Goal: Information Seeking & Learning: Learn about a topic

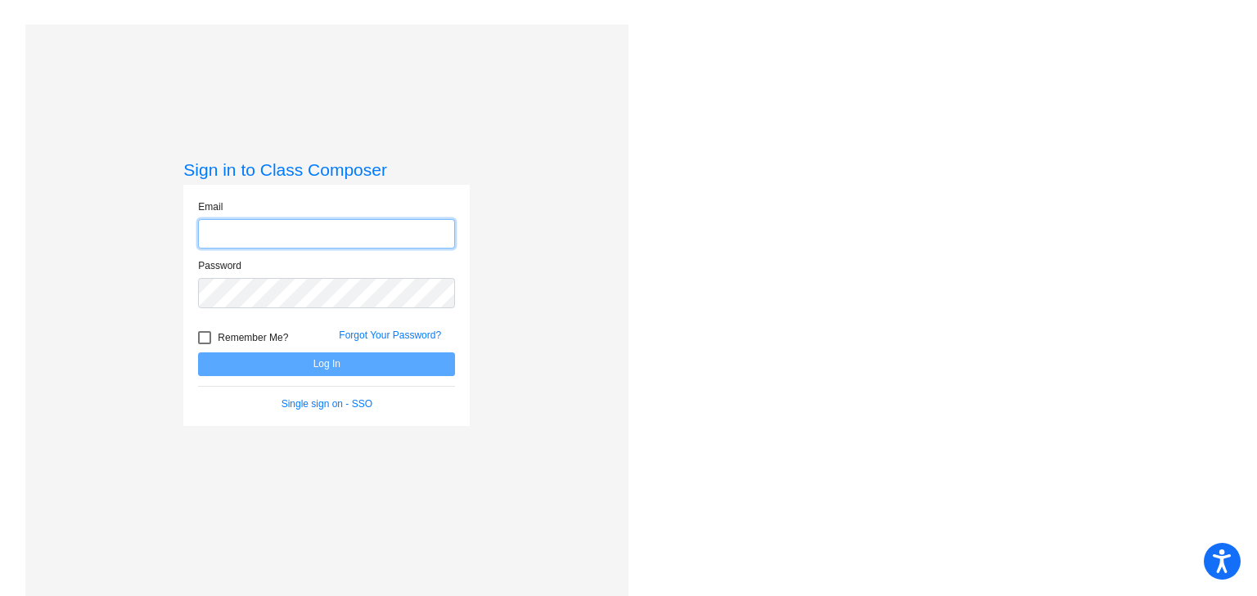
type input "jennifer_johnson@lkstevens.wednet.edu"
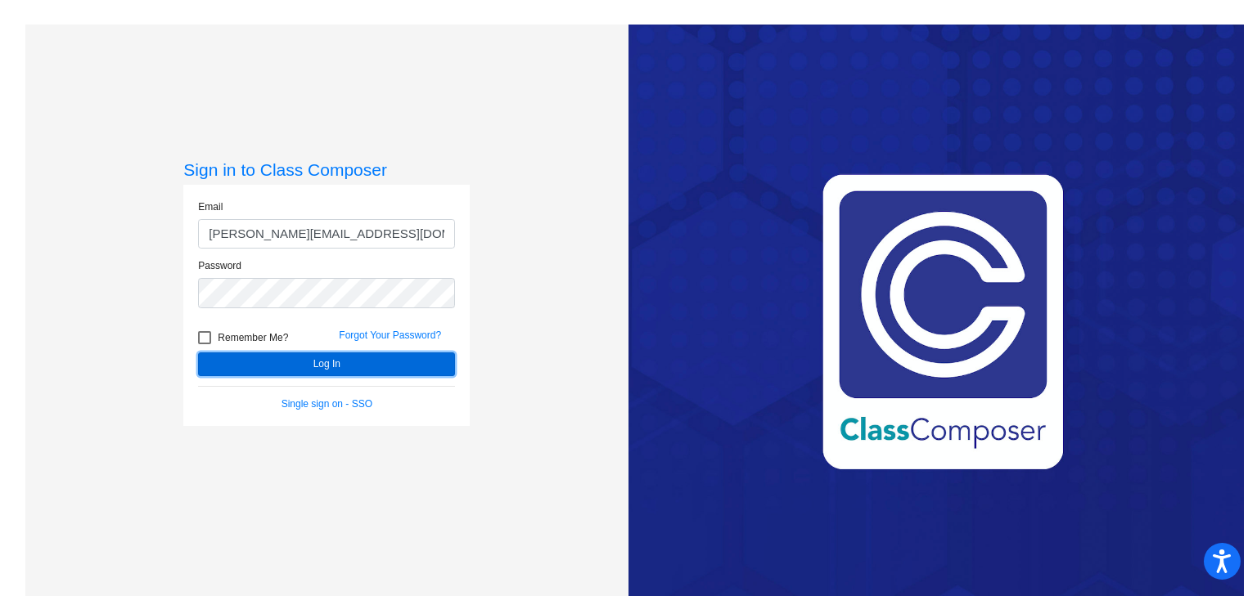
click at [304, 360] on button "Log In" at bounding box center [326, 365] width 257 height 24
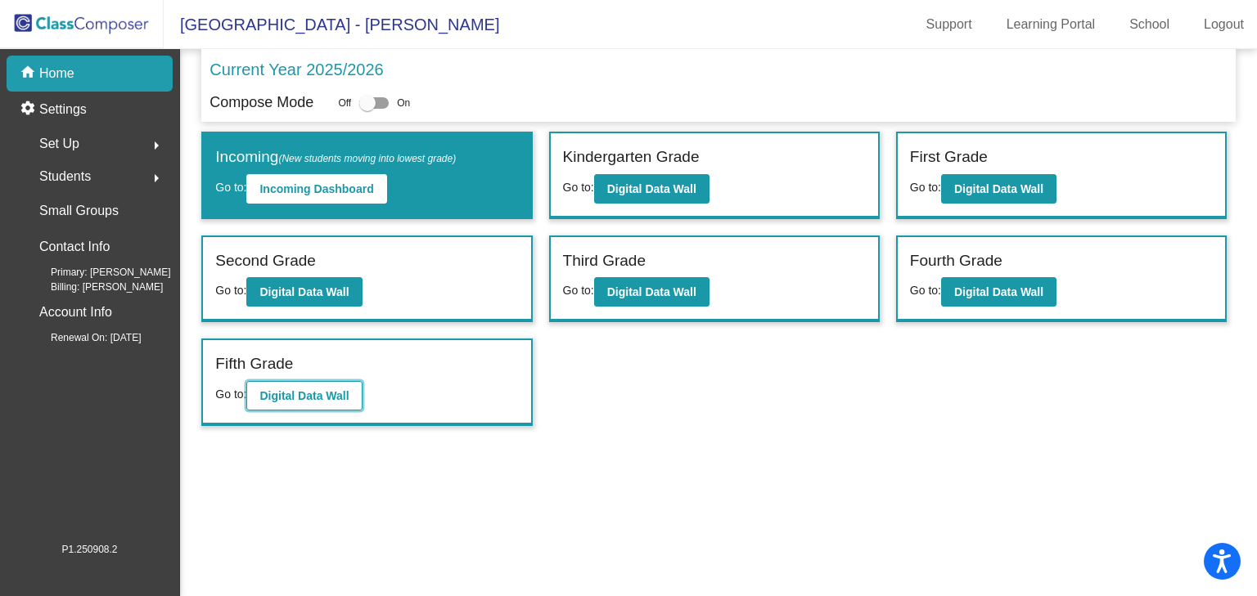
click at [340, 389] on b "Digital Data Wall" at bounding box center [303, 395] width 89 height 13
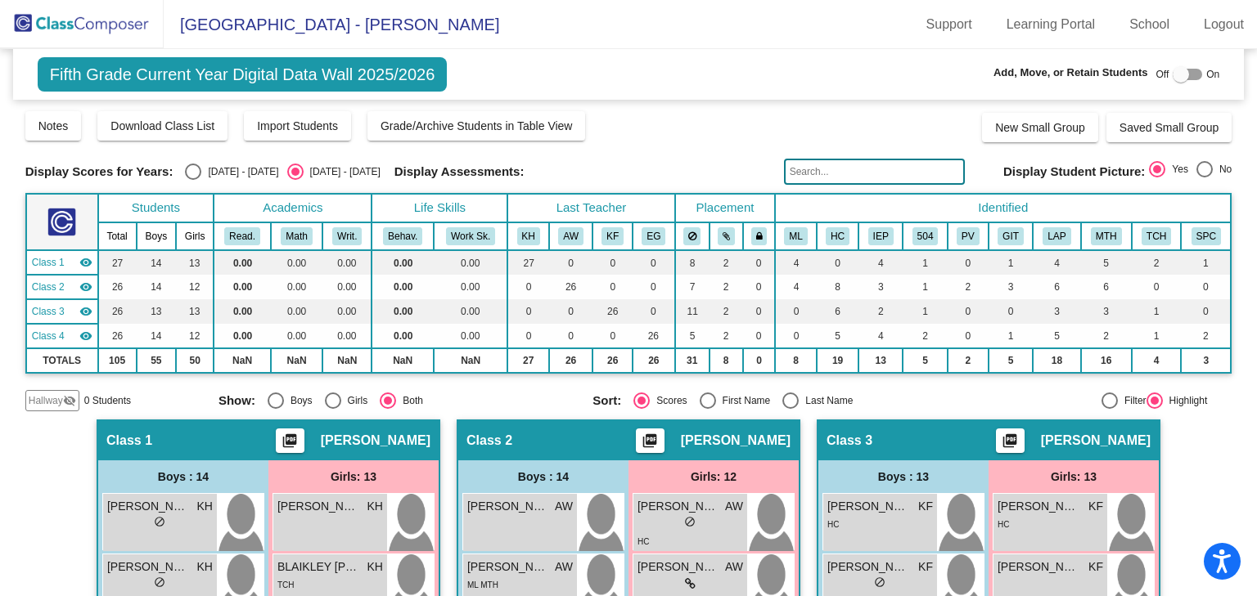
click at [199, 168] on div "Select an option" at bounding box center [193, 172] width 16 height 16
click at [193, 180] on input "[DATE] - [DATE]" at bounding box center [192, 180] width 1 height 1
radio input "true"
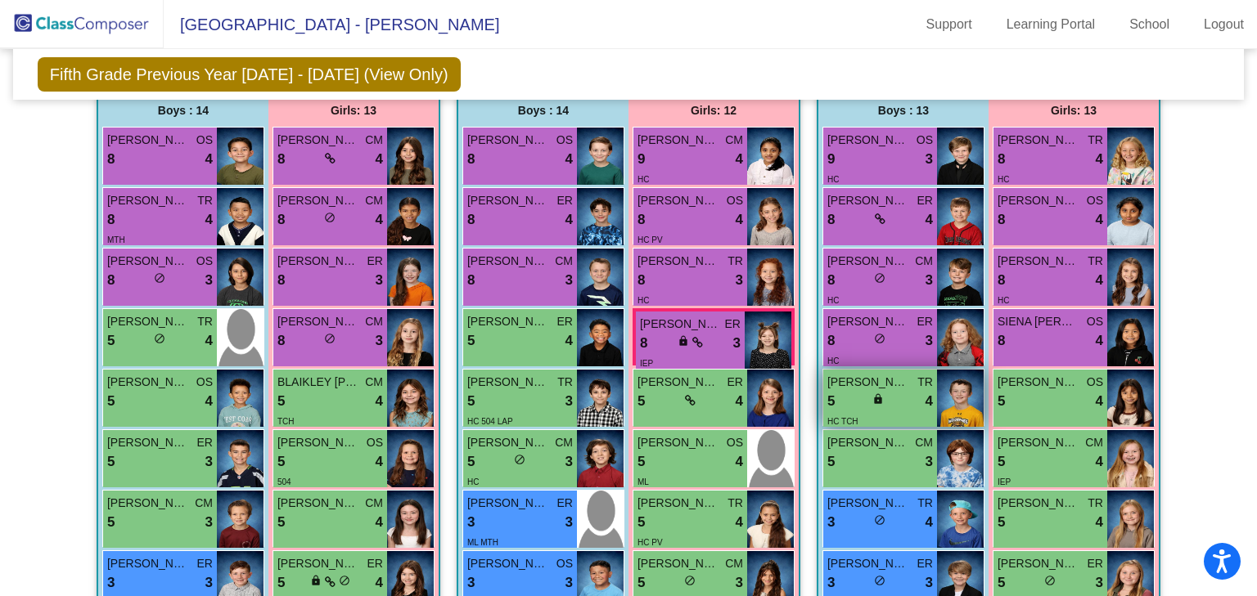
scroll to position [393, 0]
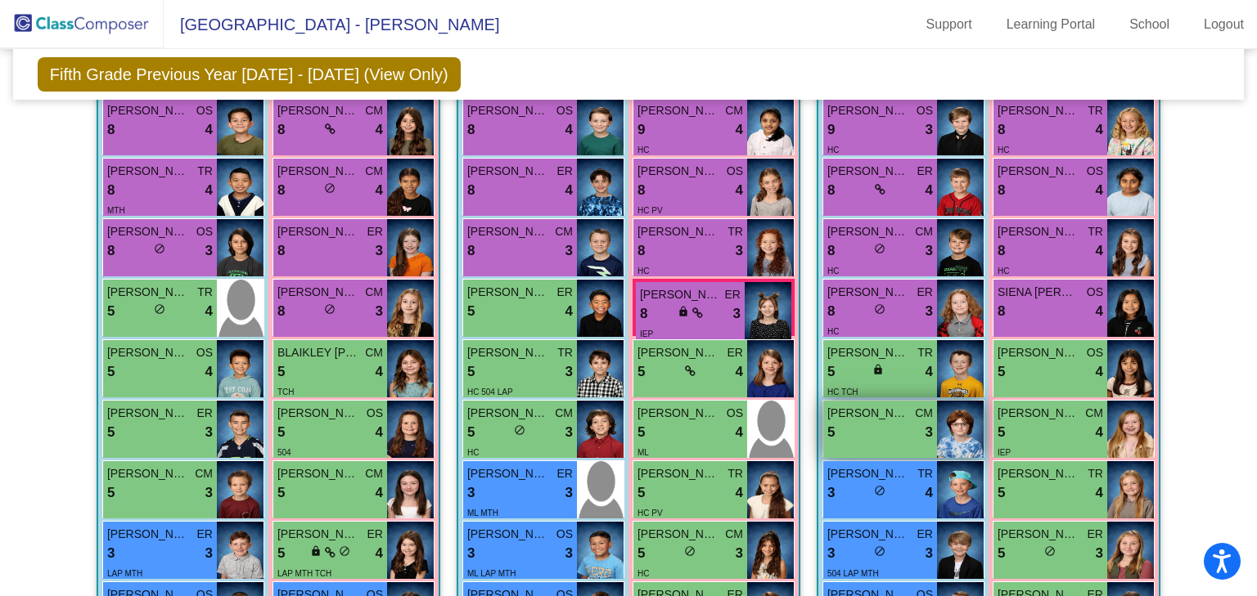
click at [873, 435] on div "5 lock do_not_disturb_alt 3" at bounding box center [880, 432] width 106 height 21
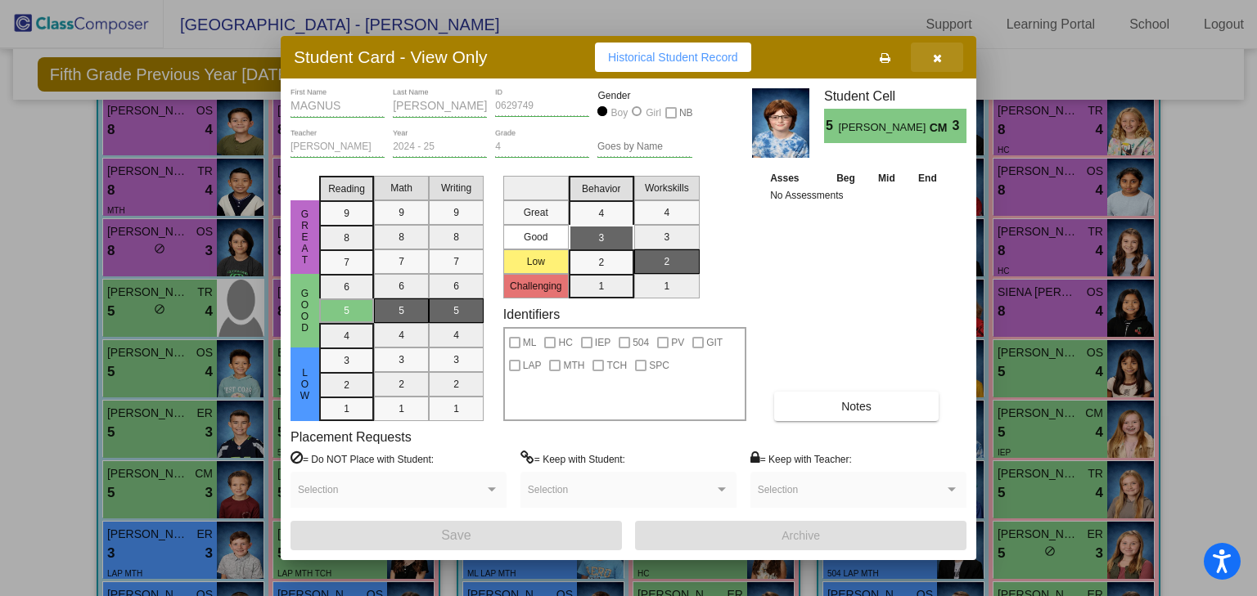
click at [934, 54] on icon "button" at bounding box center [937, 57] width 9 height 11
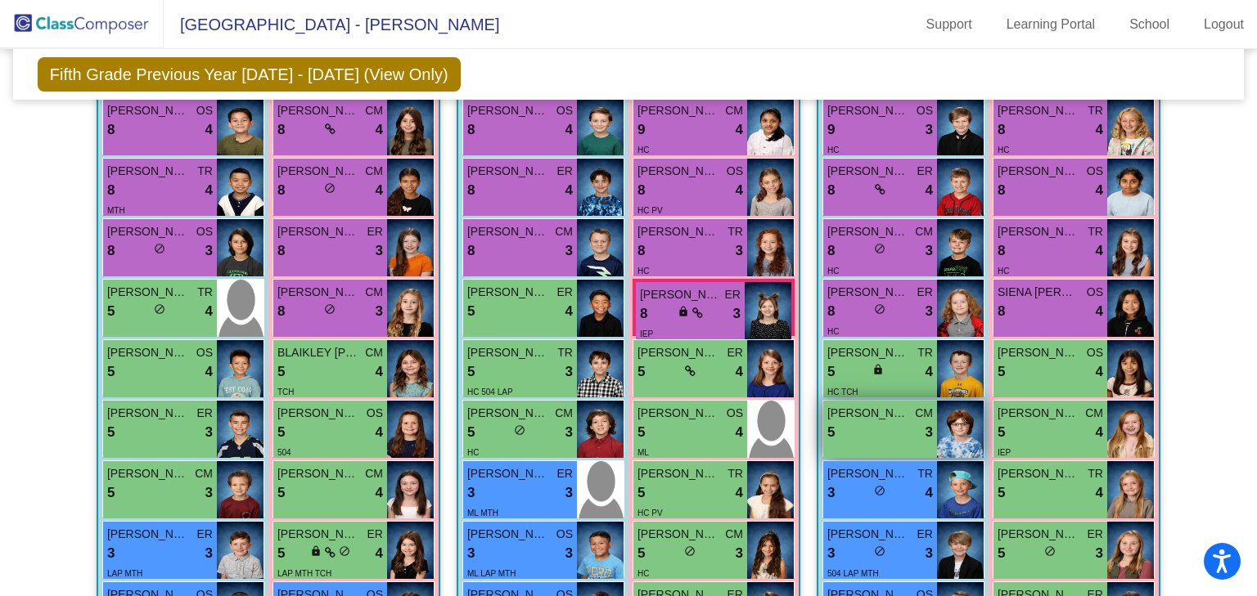
click at [939, 422] on img at bounding box center [960, 429] width 47 height 57
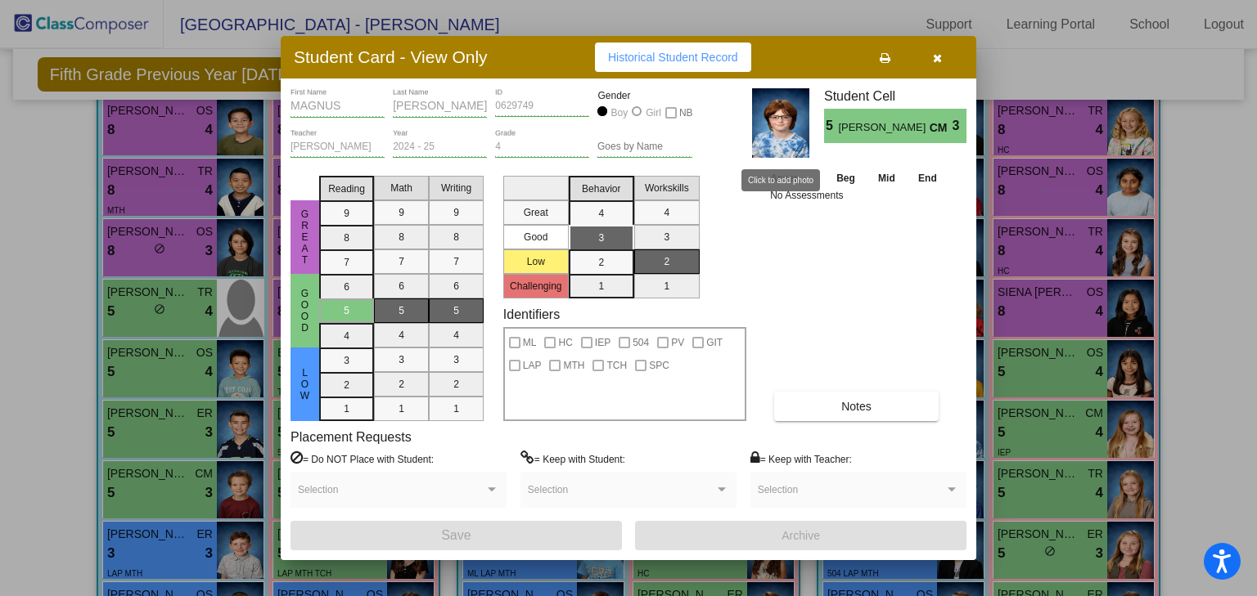
click at [785, 137] on img at bounding box center [780, 123] width 57 height 70
click at [935, 55] on icon "button" at bounding box center [937, 57] width 9 height 11
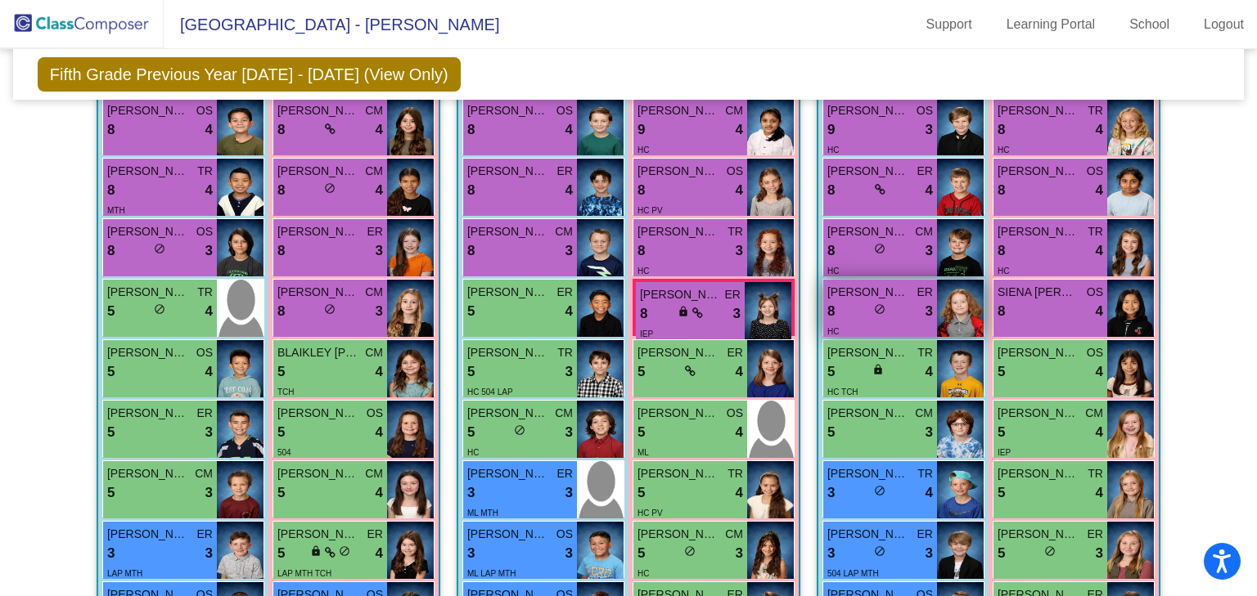
drag, startPoint x: 874, startPoint y: 309, endPoint x: 857, endPoint y: 324, distance: 22.0
click at [857, 324] on div "HC" at bounding box center [880, 330] width 106 height 17
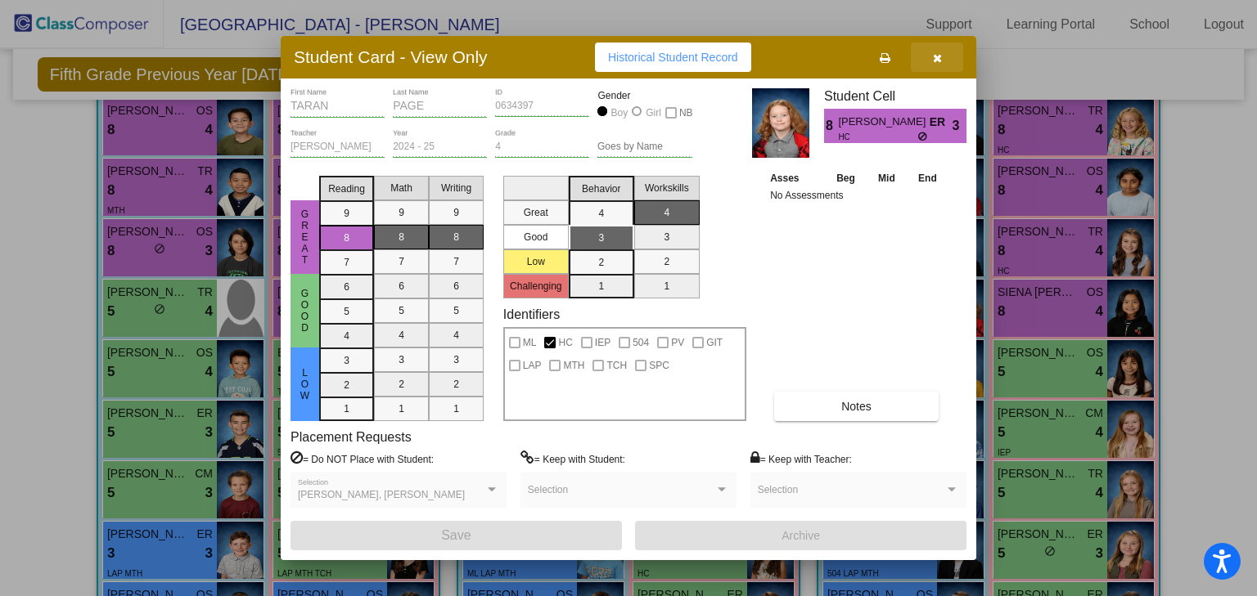
click at [931, 61] on button "button" at bounding box center [937, 57] width 52 height 29
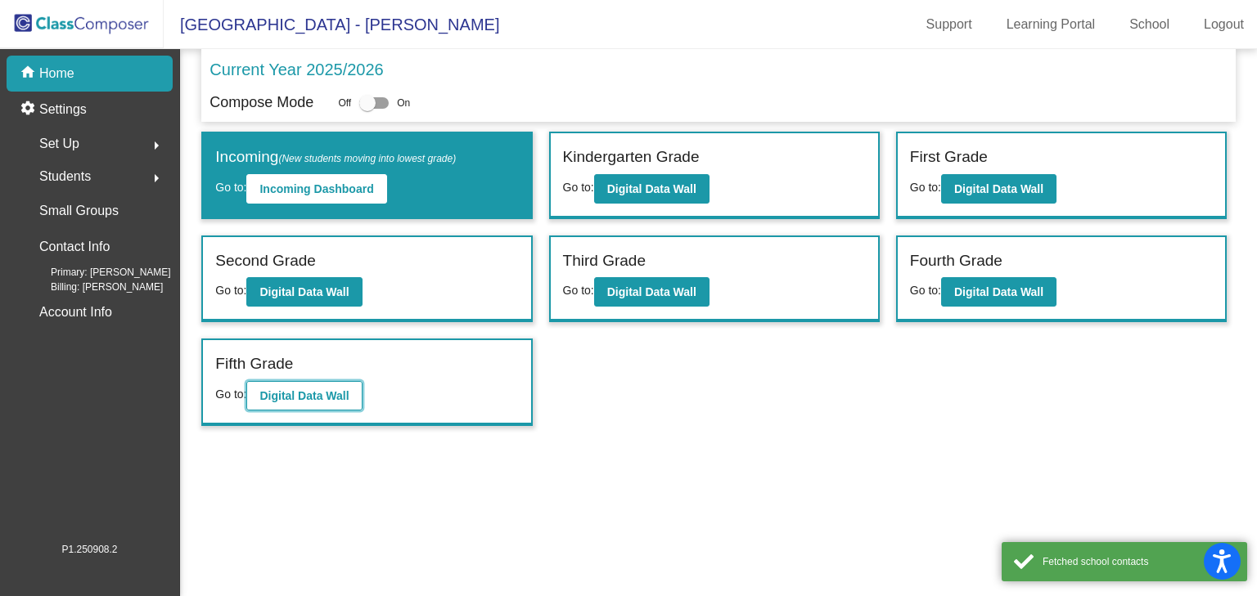
click at [324, 393] on b "Digital Data Wall" at bounding box center [303, 395] width 89 height 13
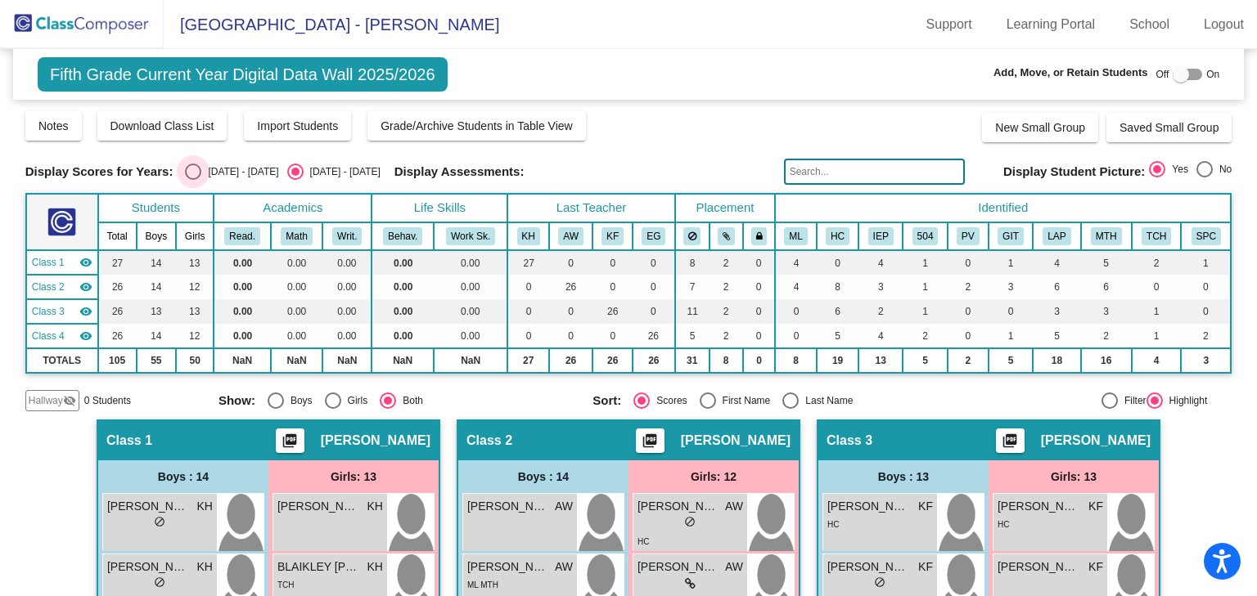
click at [189, 170] on div "Select an option" at bounding box center [193, 172] width 16 height 16
click at [192, 180] on input "[DATE] - [DATE]" at bounding box center [192, 180] width 1 height 1
radio input "true"
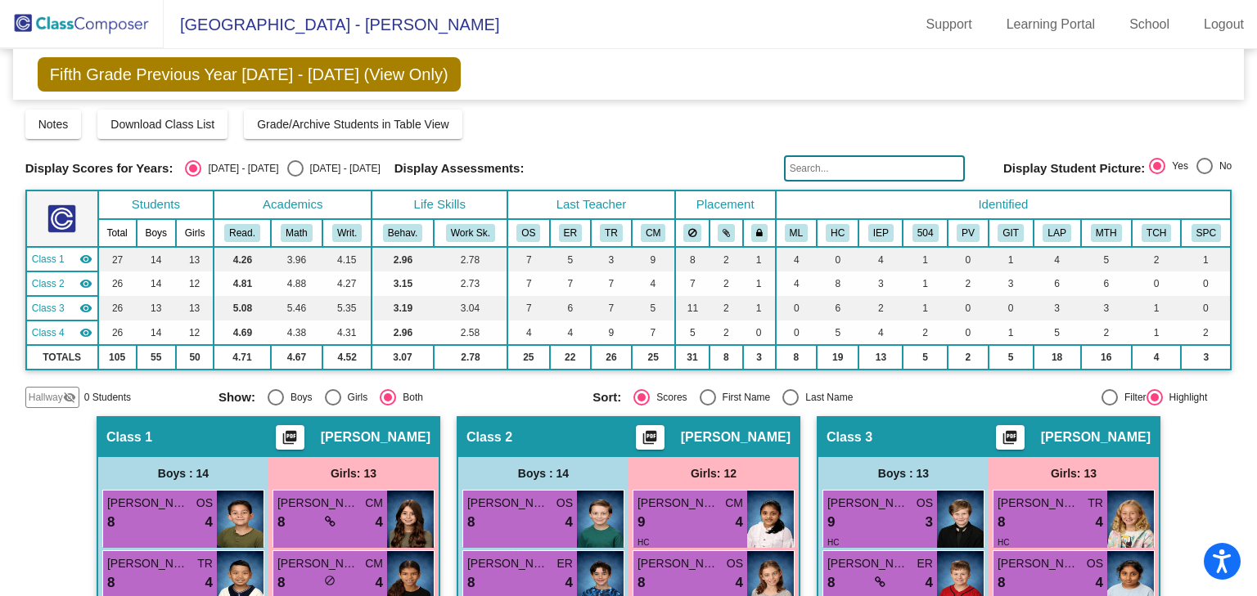
click at [78, 20] on img at bounding box center [82, 24] width 164 height 48
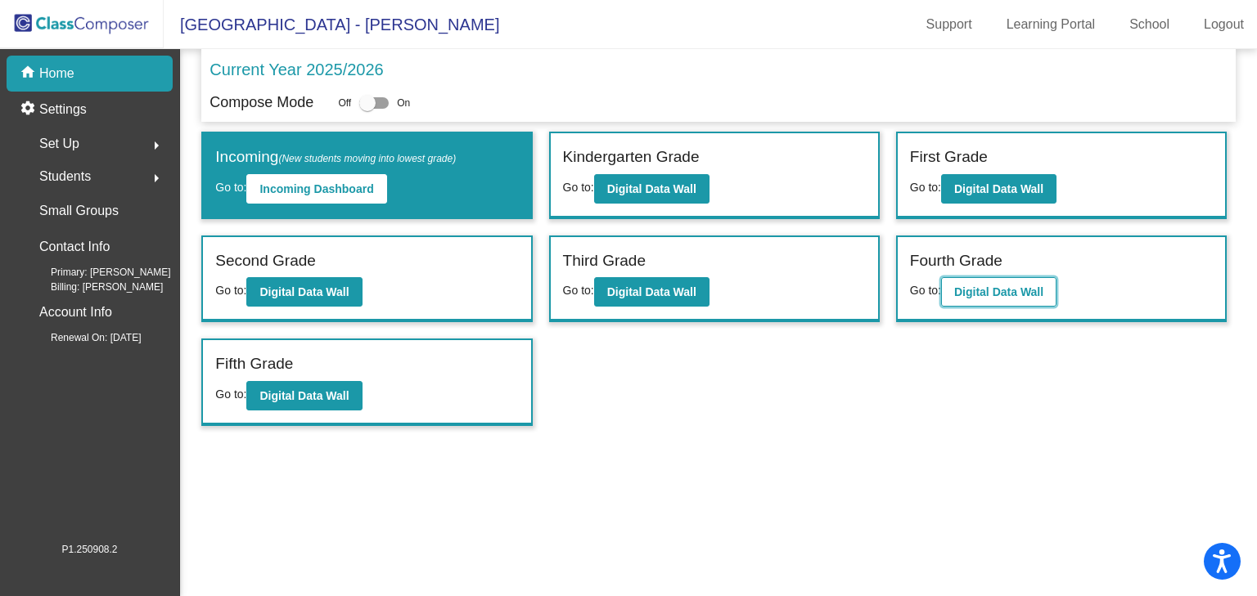
click at [1021, 295] on b "Digital Data Wall" at bounding box center [998, 292] width 89 height 13
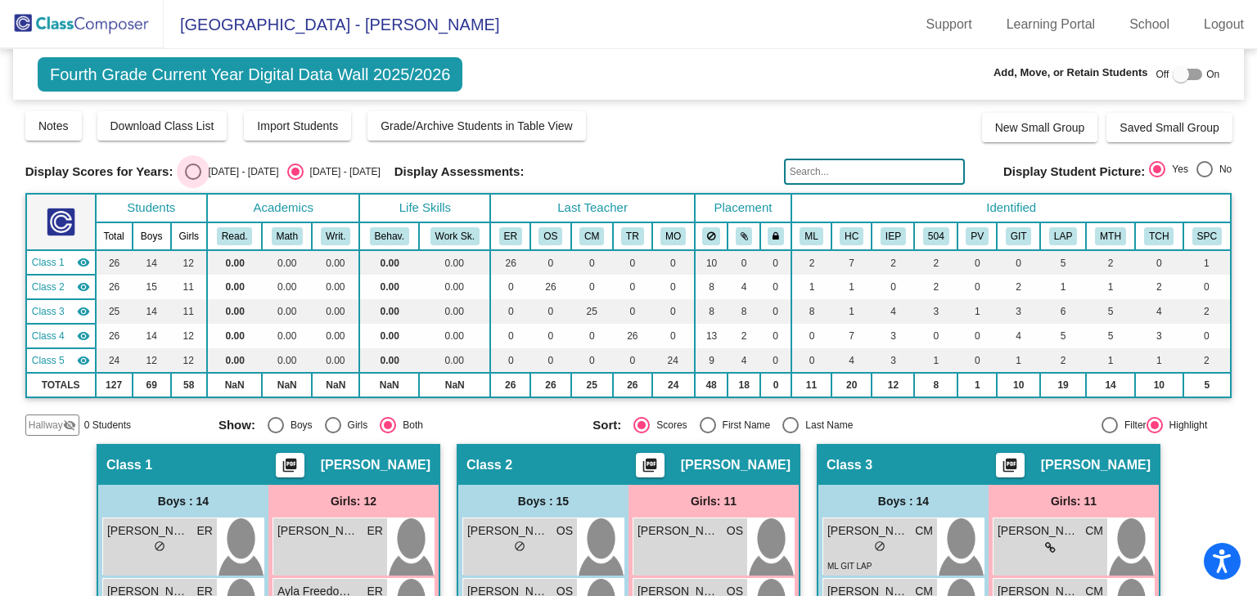
click at [190, 164] on div "Select an option" at bounding box center [193, 172] width 16 height 16
click at [192, 180] on input "[DATE] - [DATE]" at bounding box center [192, 180] width 1 height 1
radio input "true"
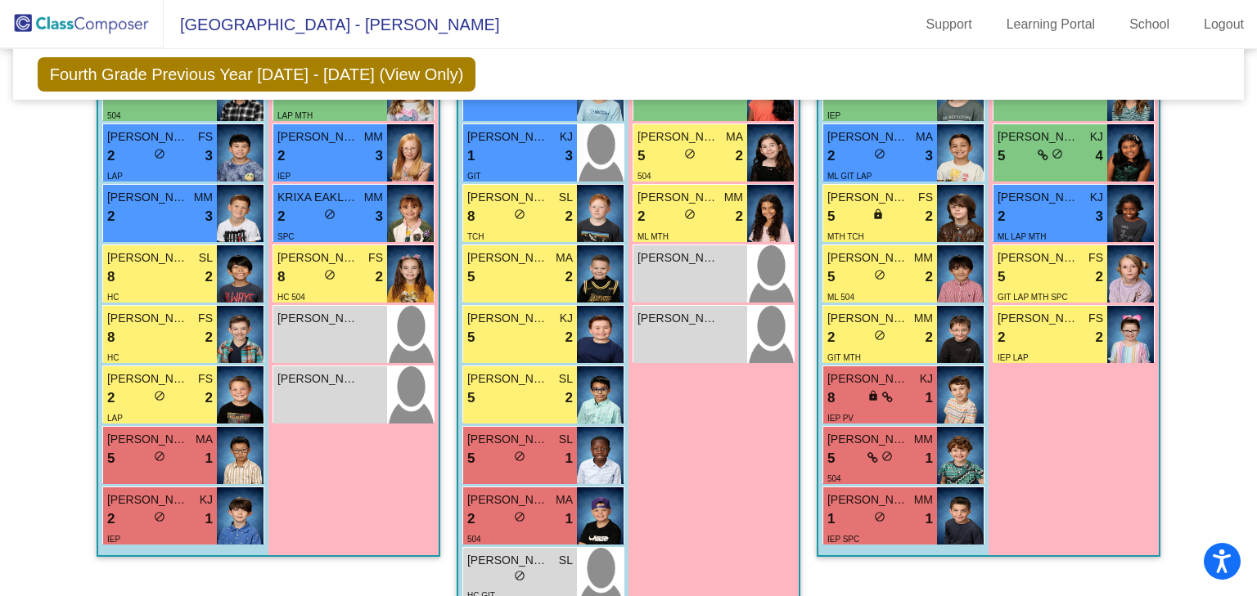
scroll to position [815, 0]
click at [609, 208] on img at bounding box center [600, 213] width 47 height 57
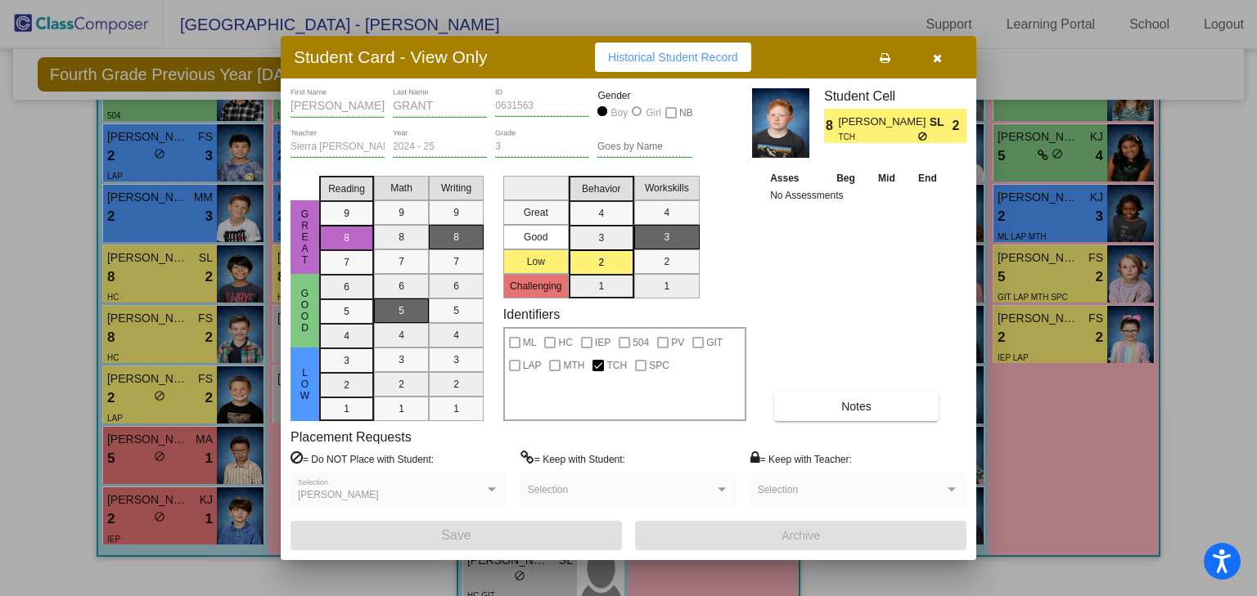
click at [934, 52] on icon "button" at bounding box center [937, 57] width 9 height 11
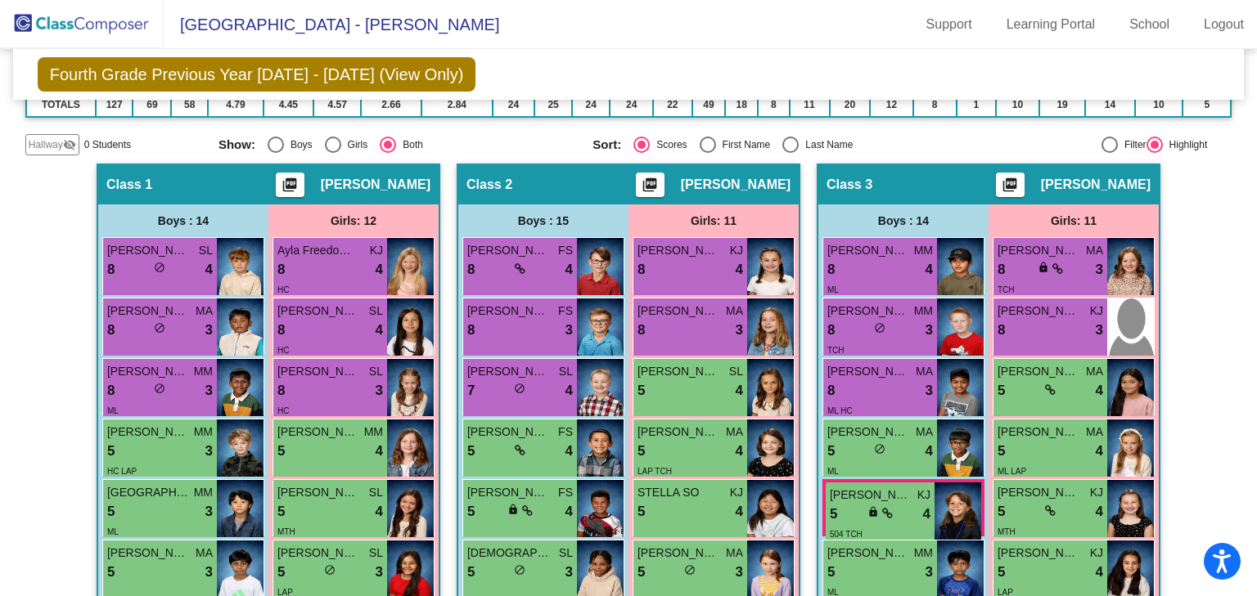
scroll to position [95, 0]
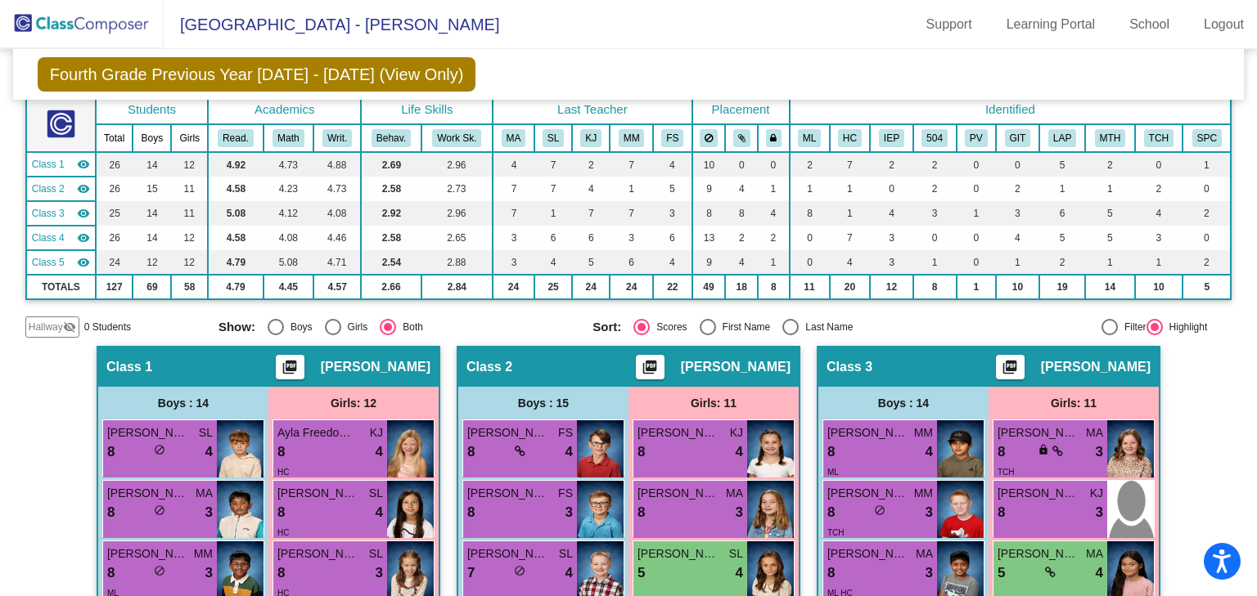
click at [73, 20] on img at bounding box center [82, 24] width 164 height 48
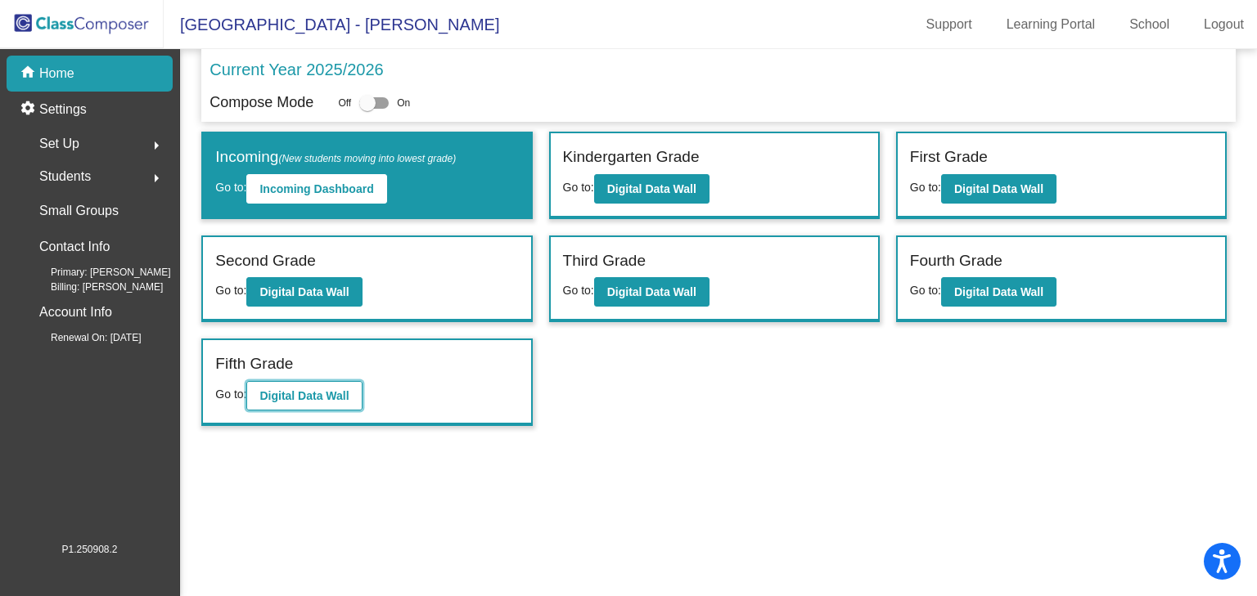
click at [288, 389] on b "Digital Data Wall" at bounding box center [303, 395] width 89 height 13
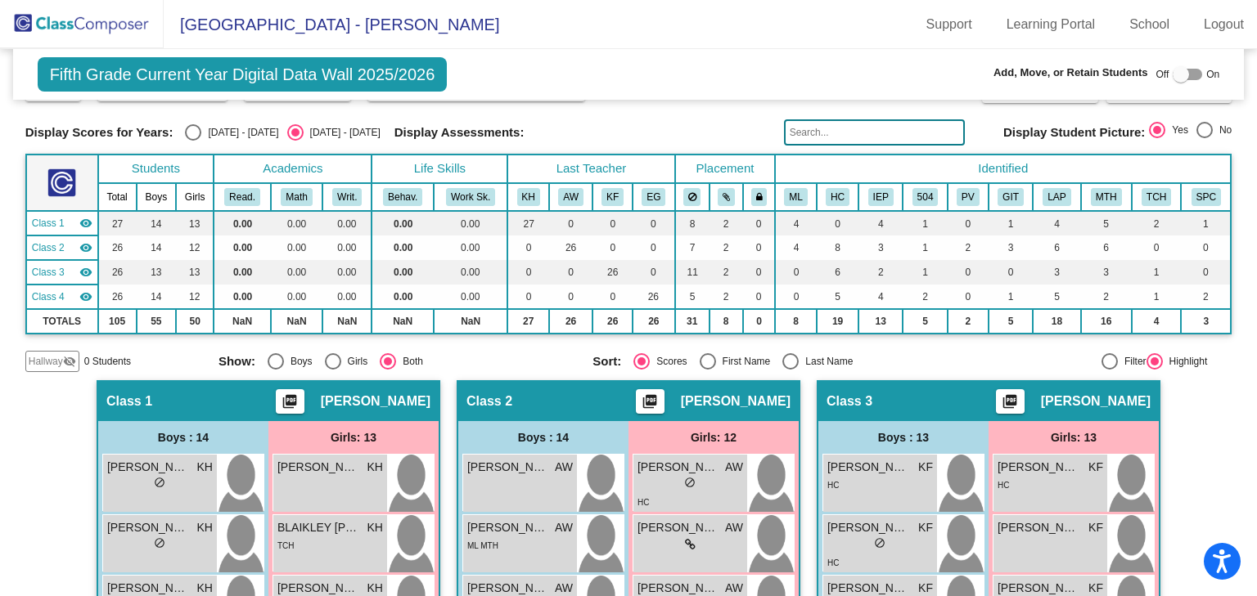
scroll to position [65, 0]
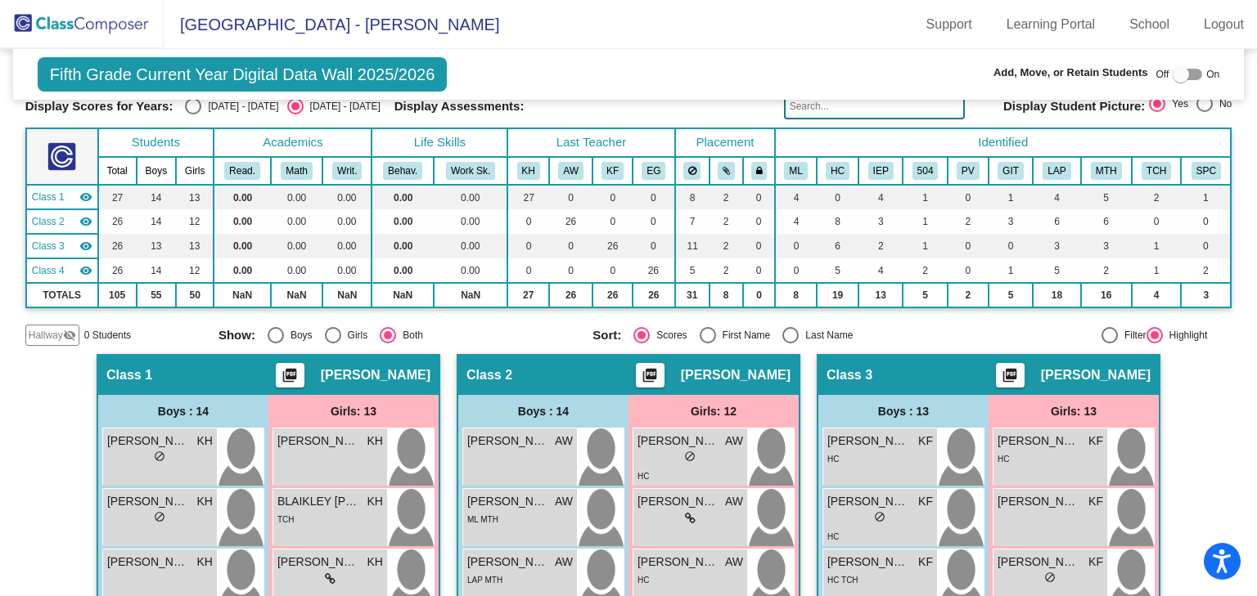
click at [190, 106] on div "Select an option" at bounding box center [193, 106] width 16 height 16
click at [192, 115] on input "[DATE] - [DATE]" at bounding box center [192, 115] width 1 height 1
radio input "true"
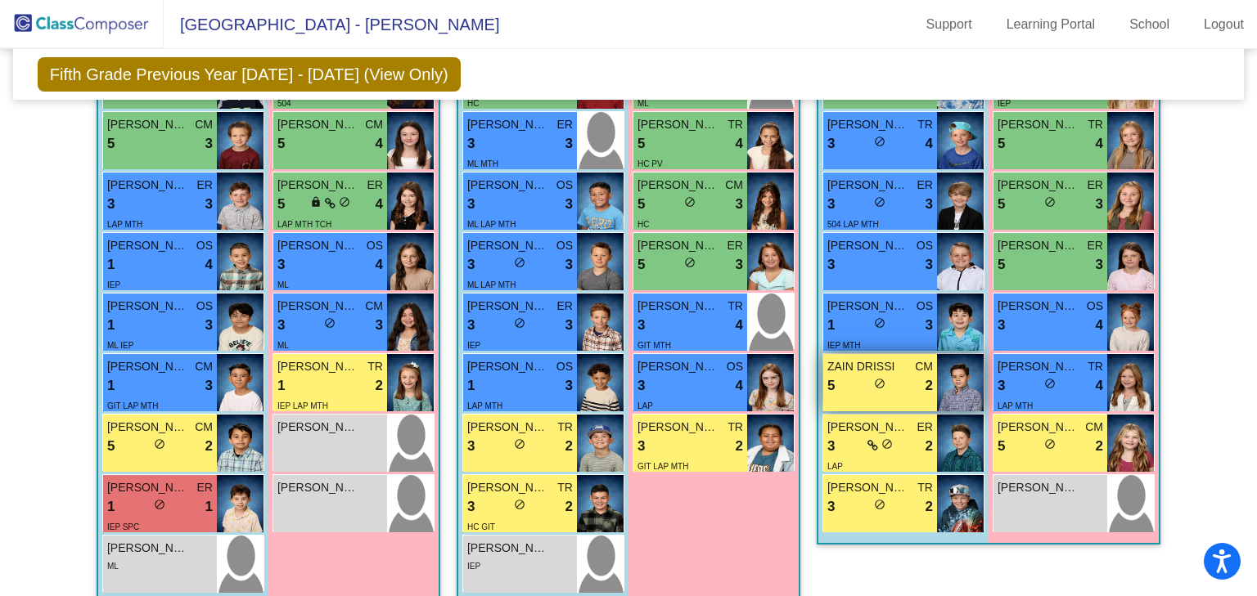
scroll to position [718, 0]
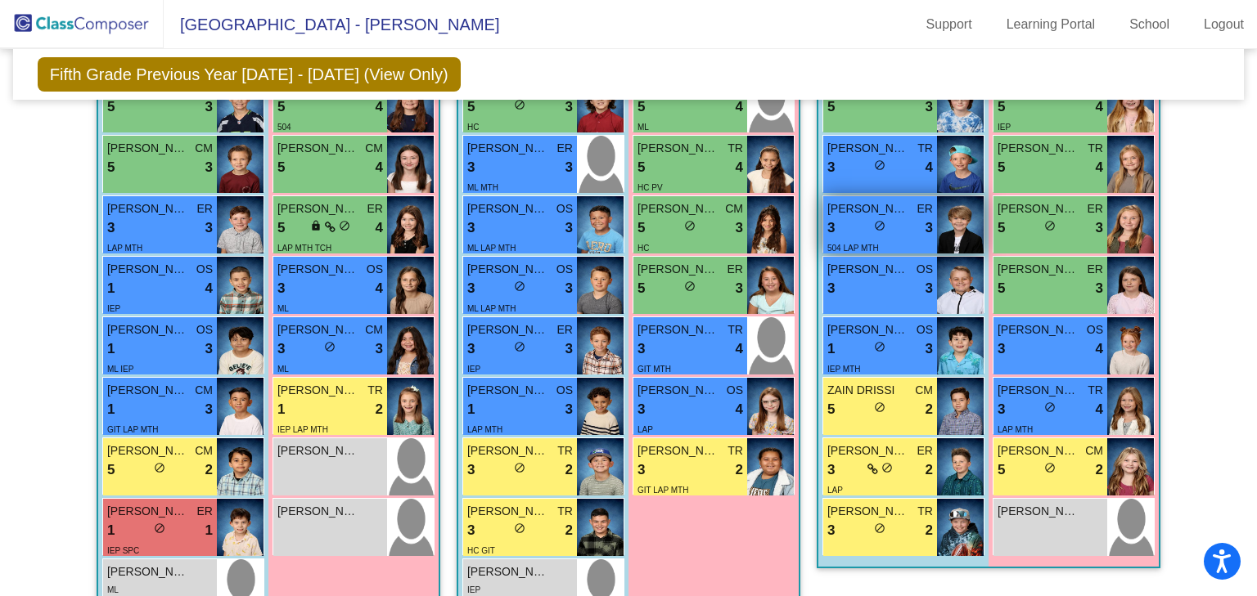
click at [892, 218] on div "3 lock do_not_disturb_alt 3" at bounding box center [880, 228] width 106 height 21
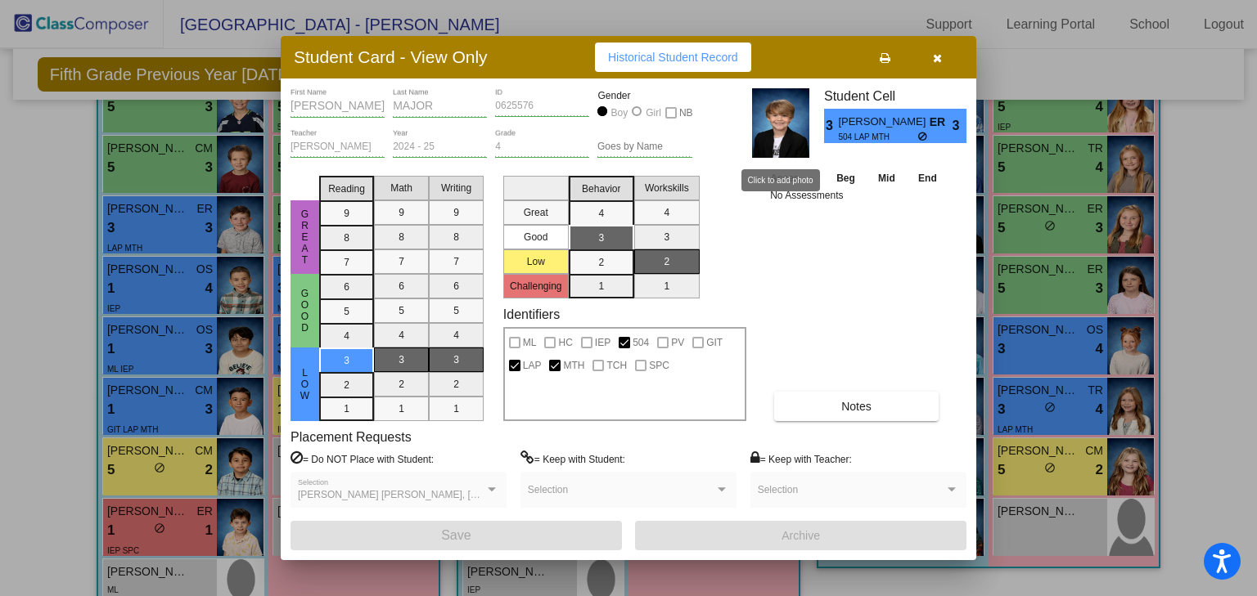
click at [788, 137] on img at bounding box center [780, 123] width 57 height 70
click at [939, 54] on icon "button" at bounding box center [937, 57] width 9 height 11
